Goal: Information Seeking & Learning: Learn about a topic

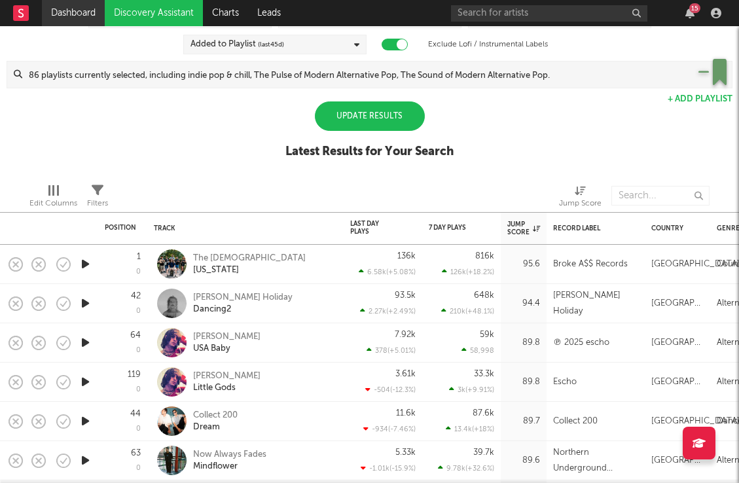
click at [77, 14] on link "Dashboard" at bounding box center [73, 13] width 63 height 26
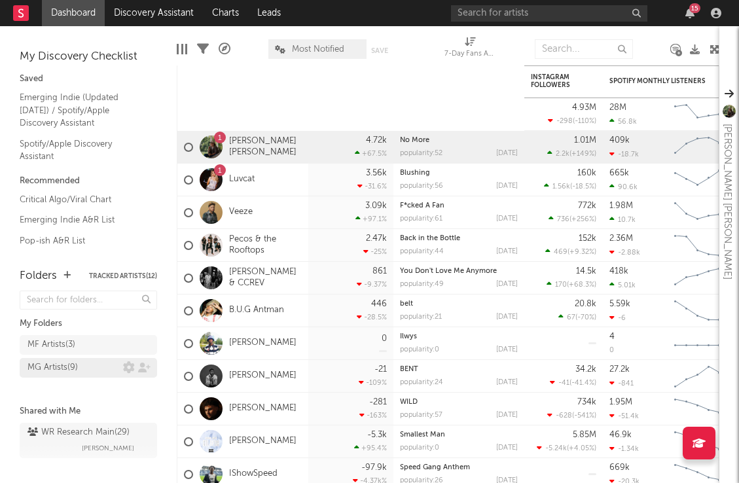
click at [81, 367] on div "MG Artists ( 9 )" at bounding box center [75, 368] width 96 height 16
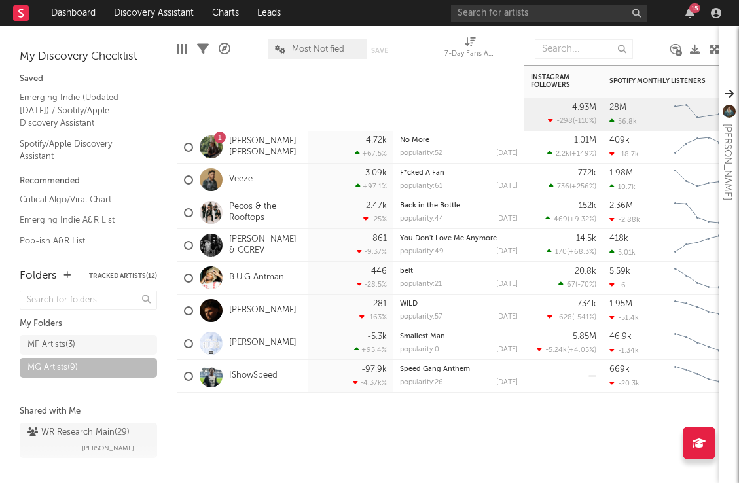
click at [262, 308] on link "[PERSON_NAME]" at bounding box center [262, 310] width 67 height 11
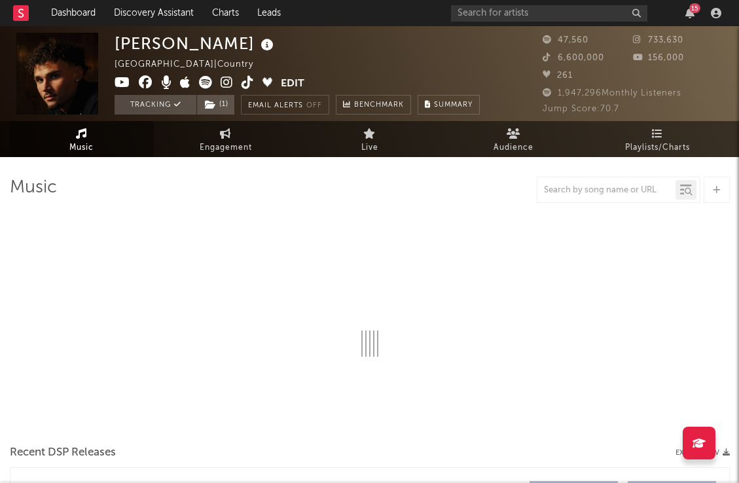
select select "6m"
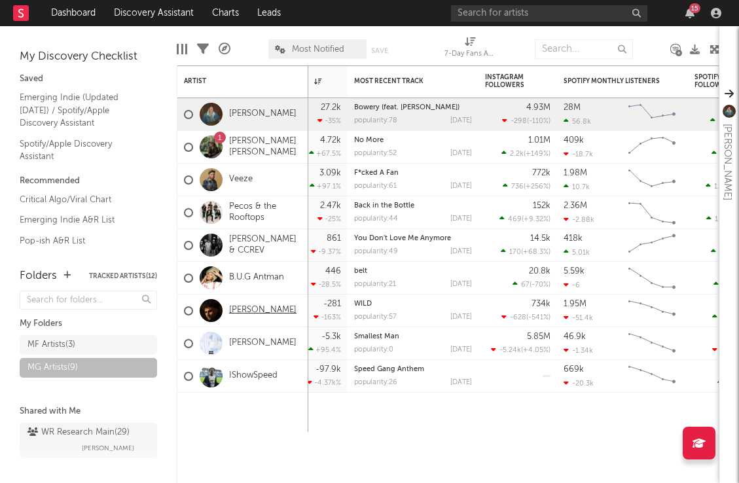
click at [263, 307] on link "[PERSON_NAME]" at bounding box center [262, 310] width 67 height 11
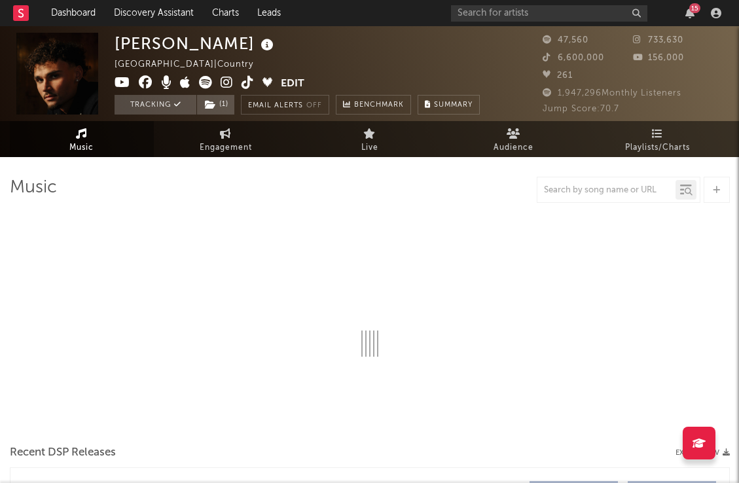
select select "6m"
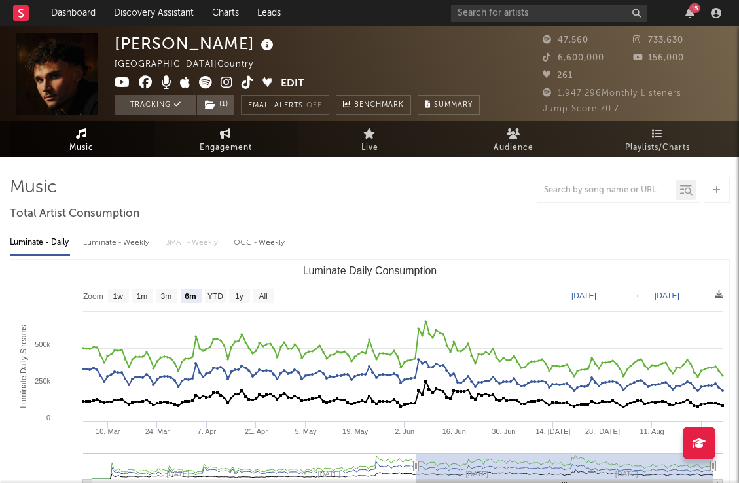
click at [228, 134] on icon at bounding box center [225, 133] width 11 height 10
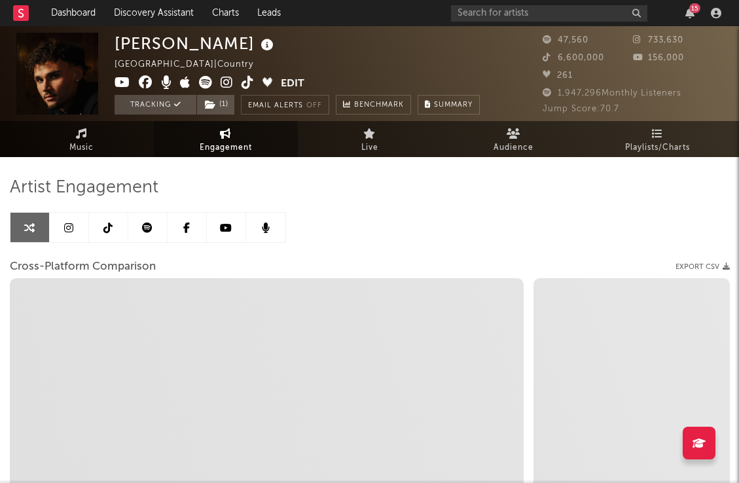
select select "1w"
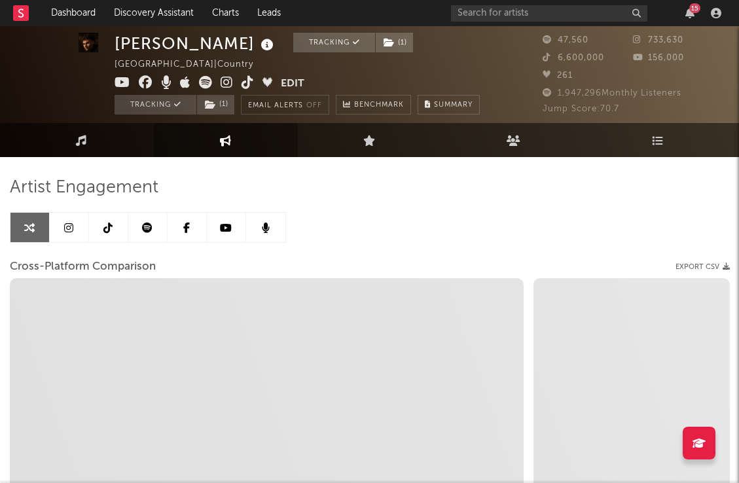
scroll to position [5, 0]
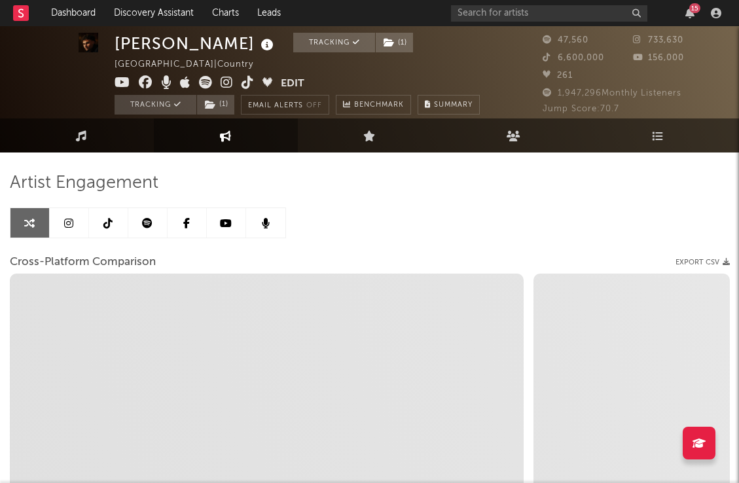
select select "1m"
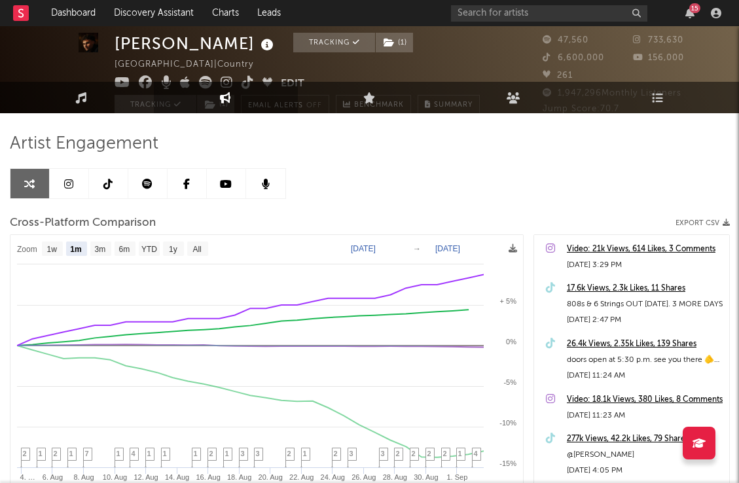
scroll to position [0, 0]
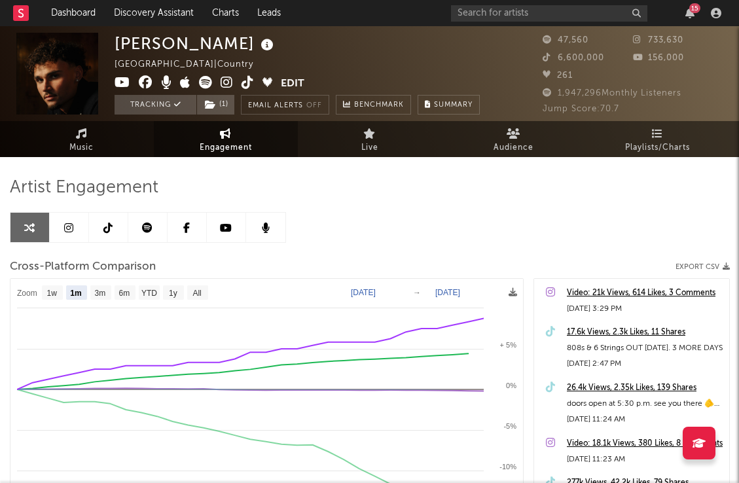
click at [74, 229] on link at bounding box center [69, 227] width 39 height 29
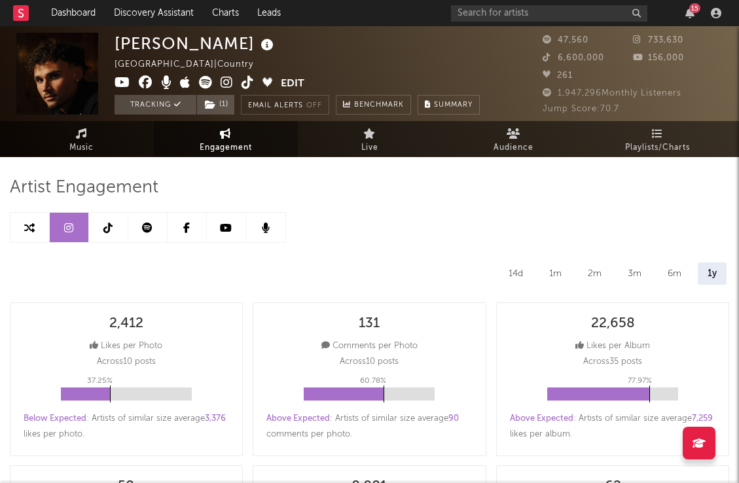
select select "6m"
click at [116, 226] on link at bounding box center [108, 227] width 39 height 29
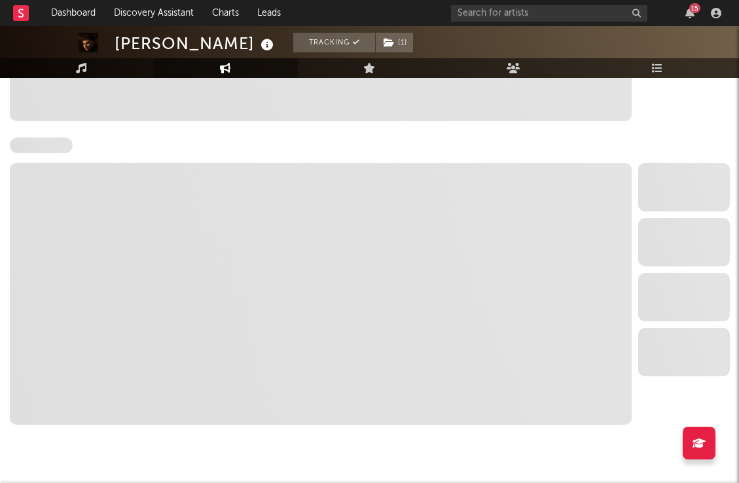
select select "6m"
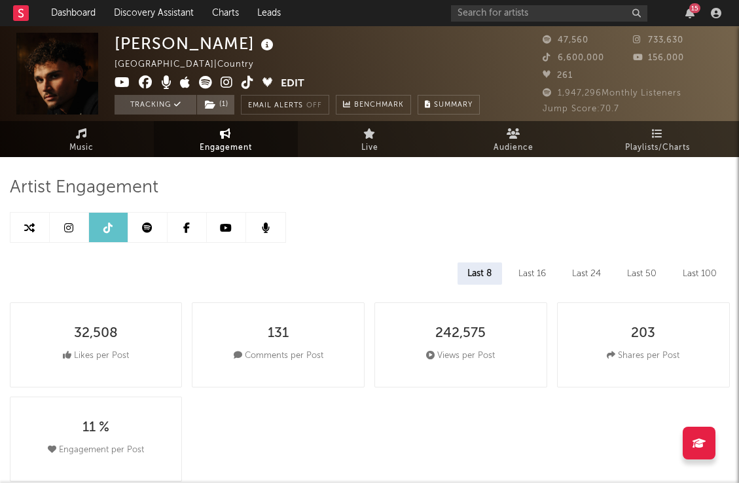
click at [154, 228] on link at bounding box center [147, 227] width 39 height 29
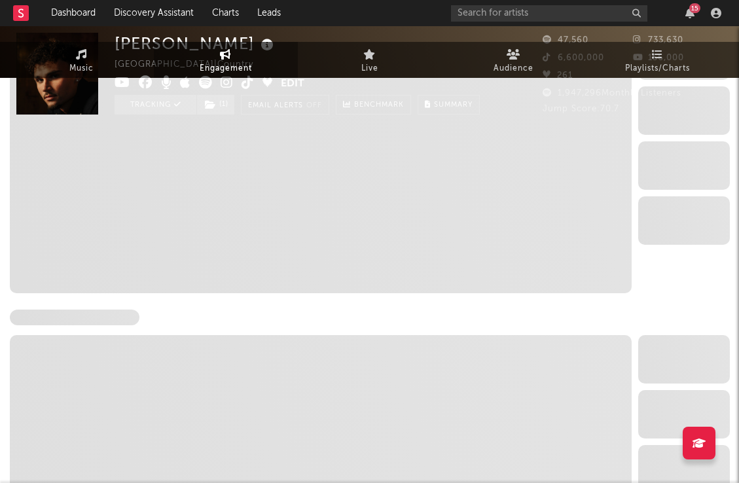
select select "6m"
select select "1w"
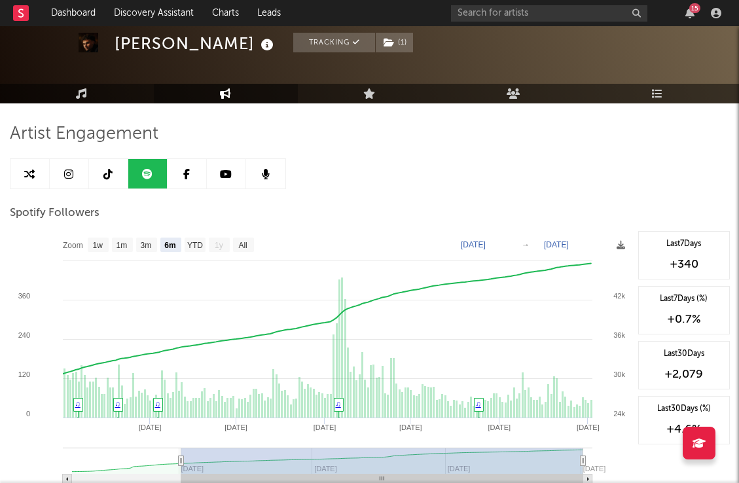
scroll to position [48, 0]
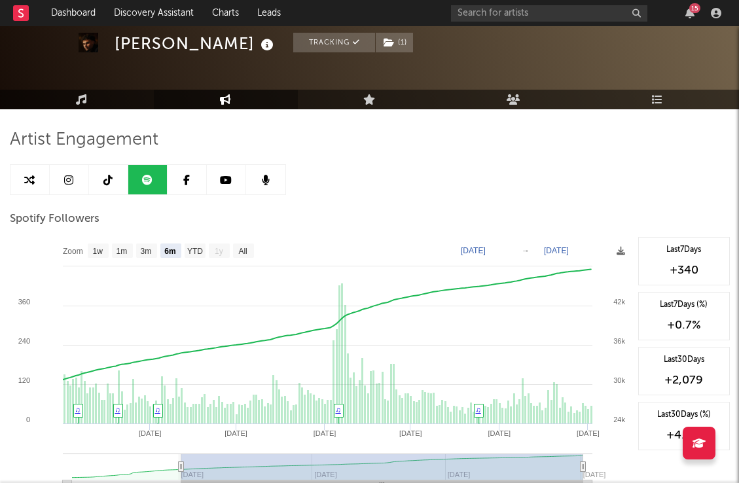
click at [190, 179] on link at bounding box center [186, 179] width 39 height 29
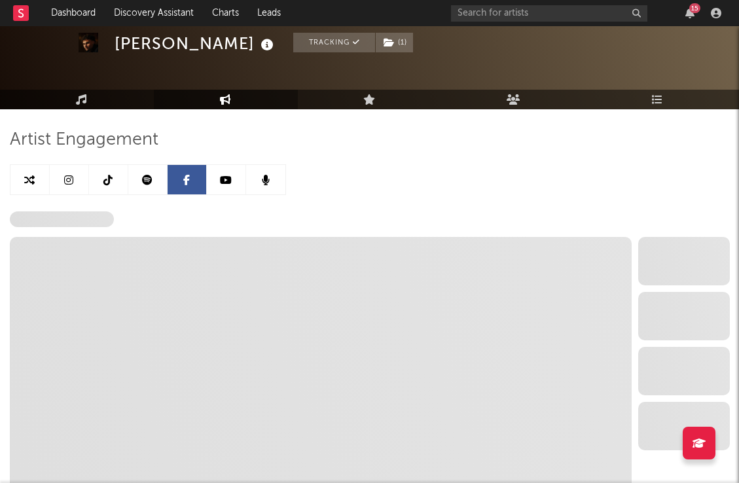
select select "1w"
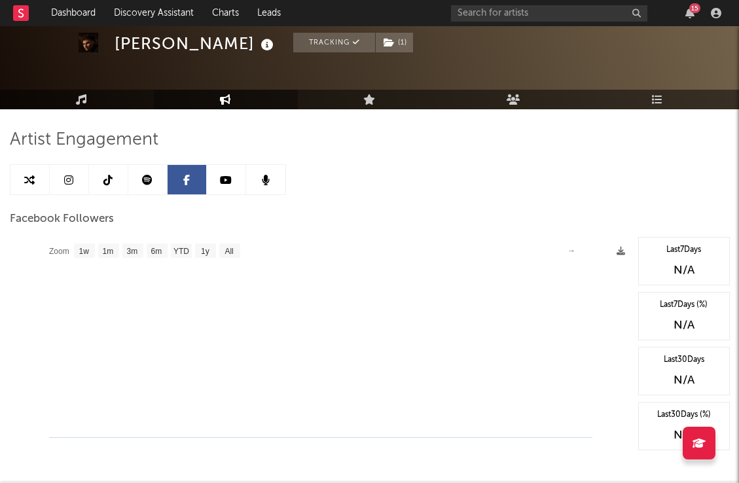
click at [222, 184] on icon at bounding box center [226, 180] width 12 height 10
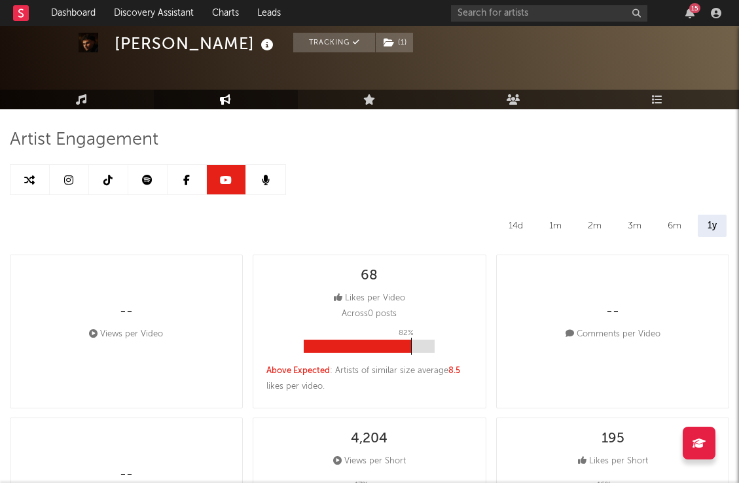
select select "6m"
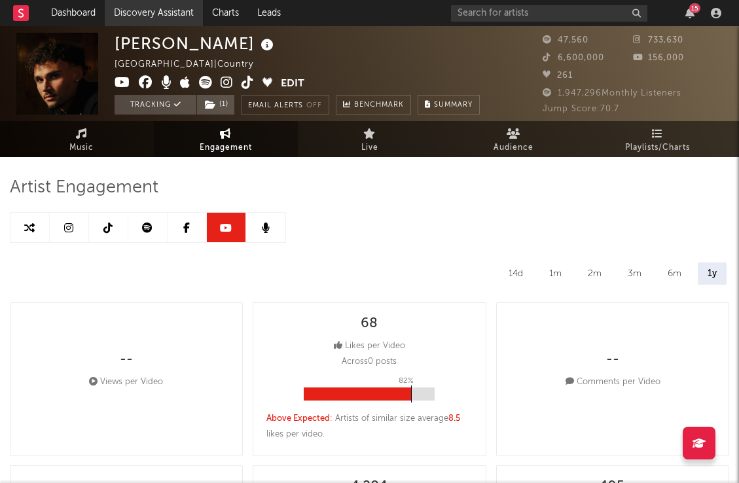
select select "1w"
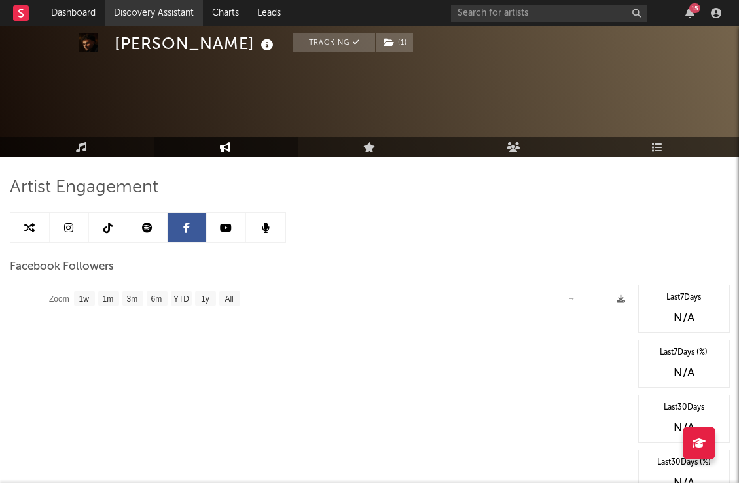
scroll to position [48, 0]
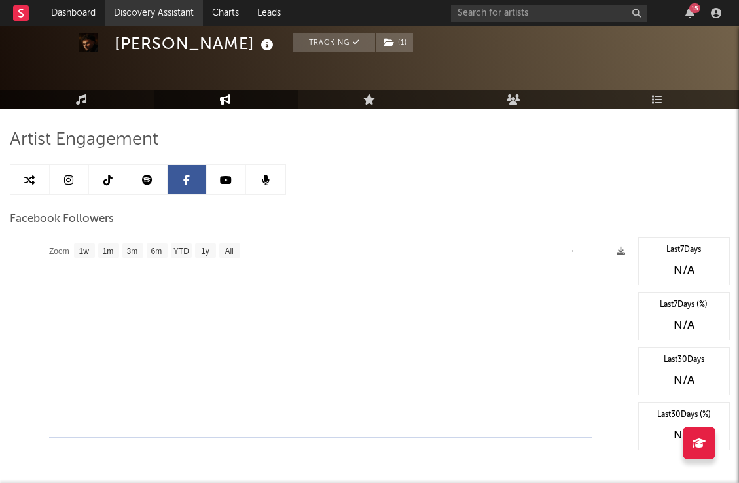
select select "6m"
select select "1w"
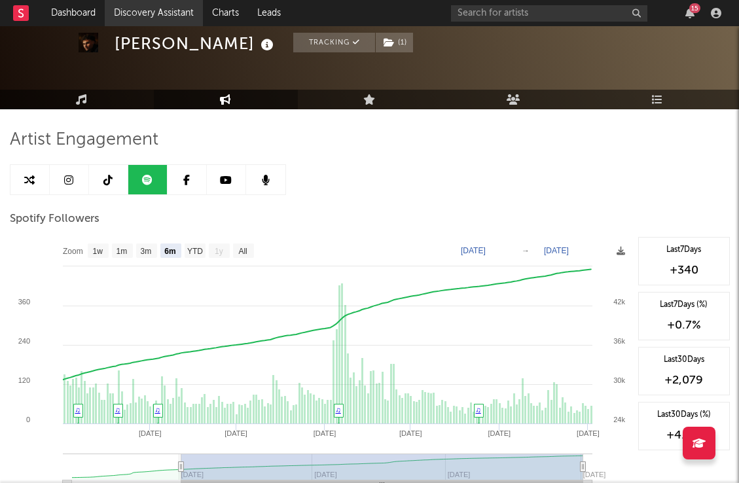
select select "6m"
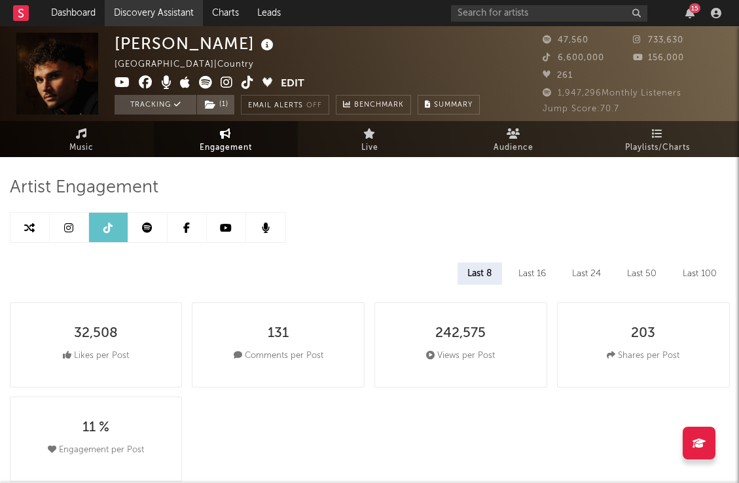
select select "6m"
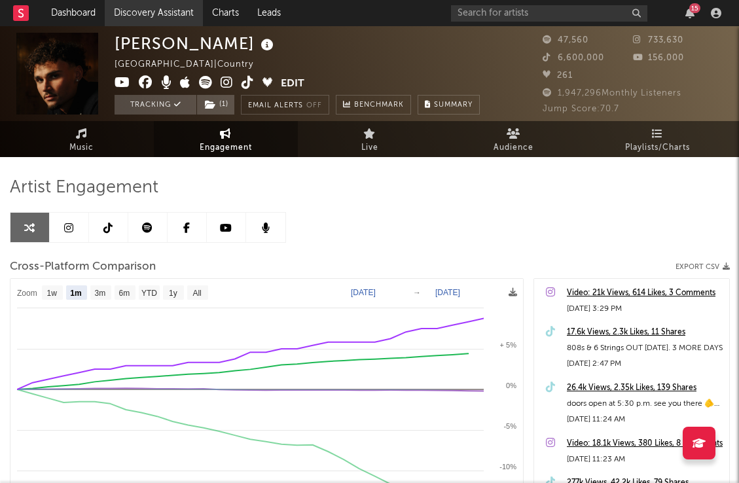
select select "1m"
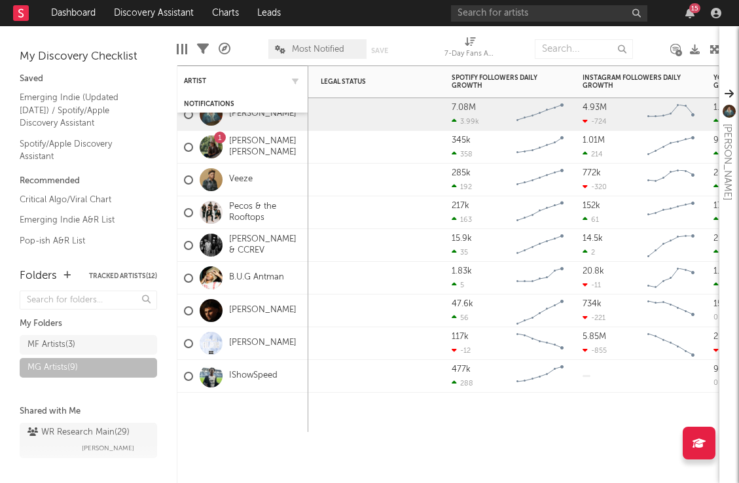
click at [204, 76] on div "Artist" at bounding box center [243, 81] width 118 height 26
click at [298, 78] on icon "button" at bounding box center [295, 81] width 7 height 7
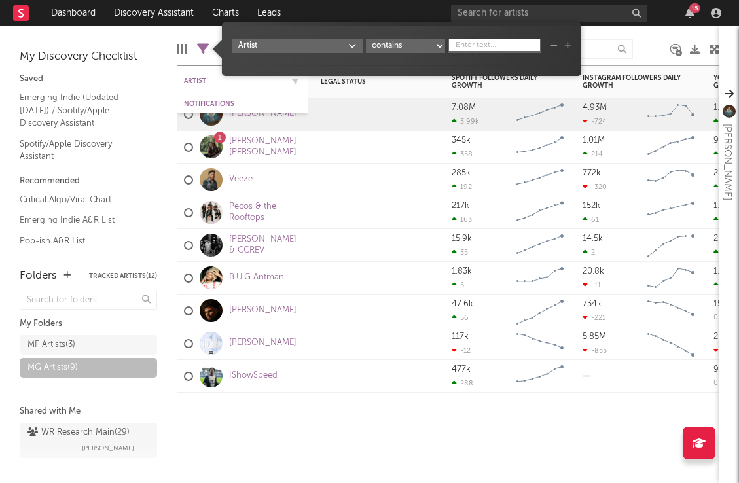
click at [282, 81] on div at bounding box center [292, 81] width 20 height 13
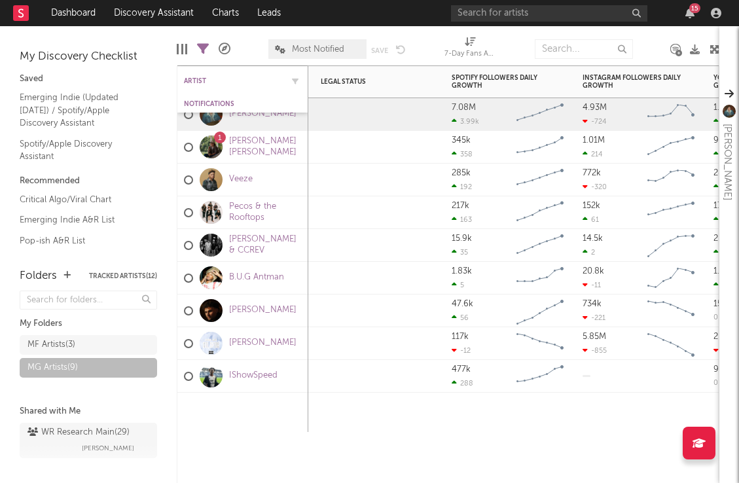
click at [205, 73] on div "Artist" at bounding box center [243, 81] width 118 height 26
click at [196, 77] on div "Artist" at bounding box center [233, 81] width 98 height 8
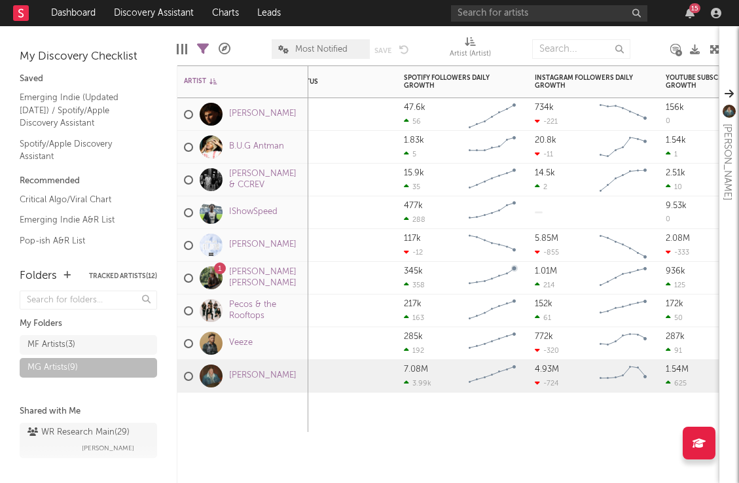
click at [518, 266] on rect "Chart title" at bounding box center [491, 278] width 59 height 33
